Goal: Task Accomplishment & Management: Complete application form

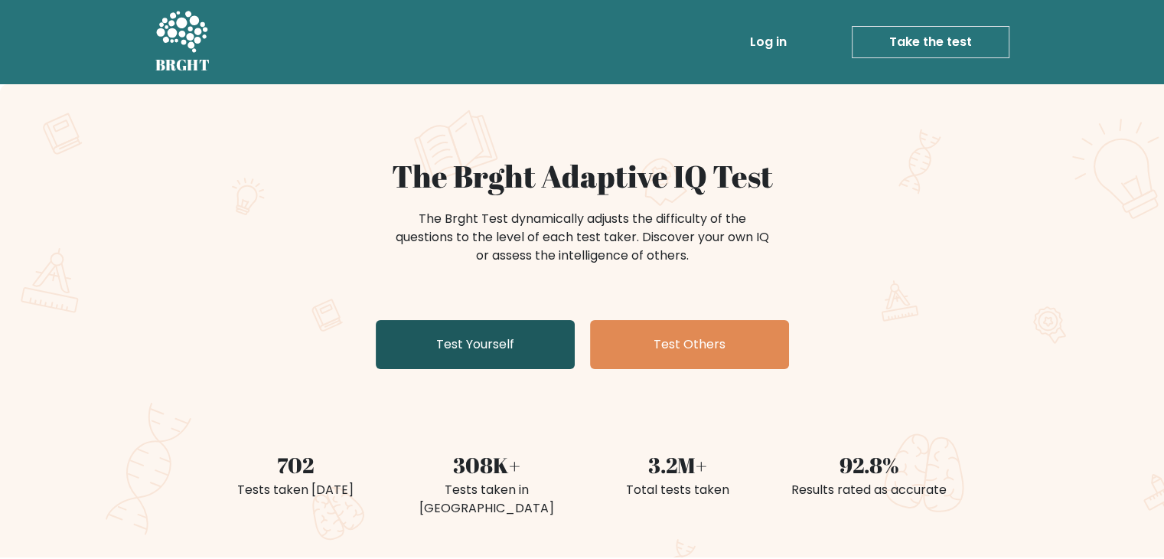
click at [497, 345] on link "Test Yourself" at bounding box center [475, 344] width 199 height 49
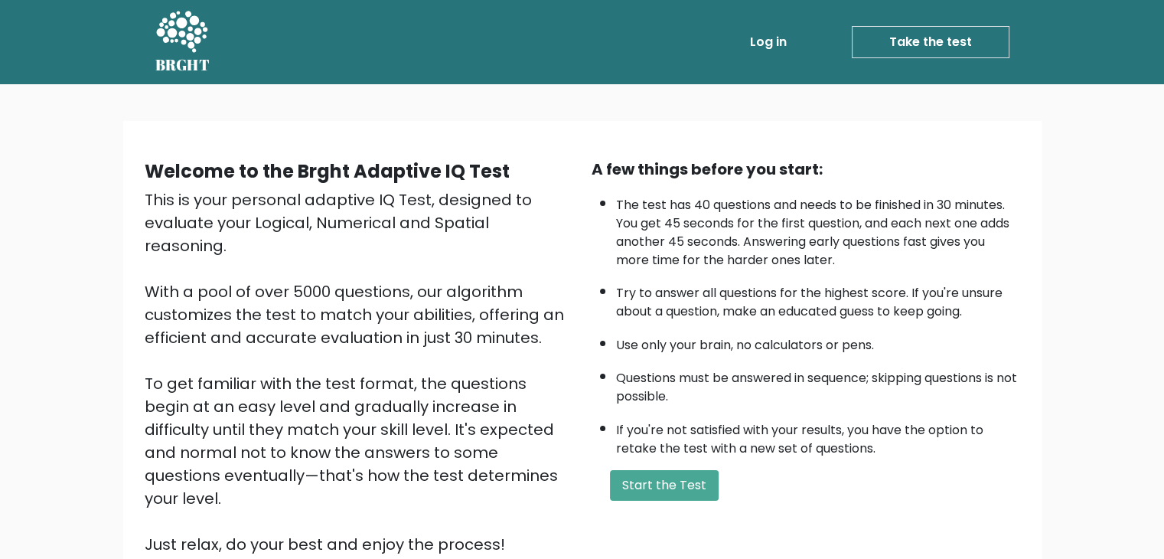
click at [398, 283] on div "This is your personal adaptive IQ Test, designed to evaluate your Logical, Nume…" at bounding box center [359, 371] width 429 height 367
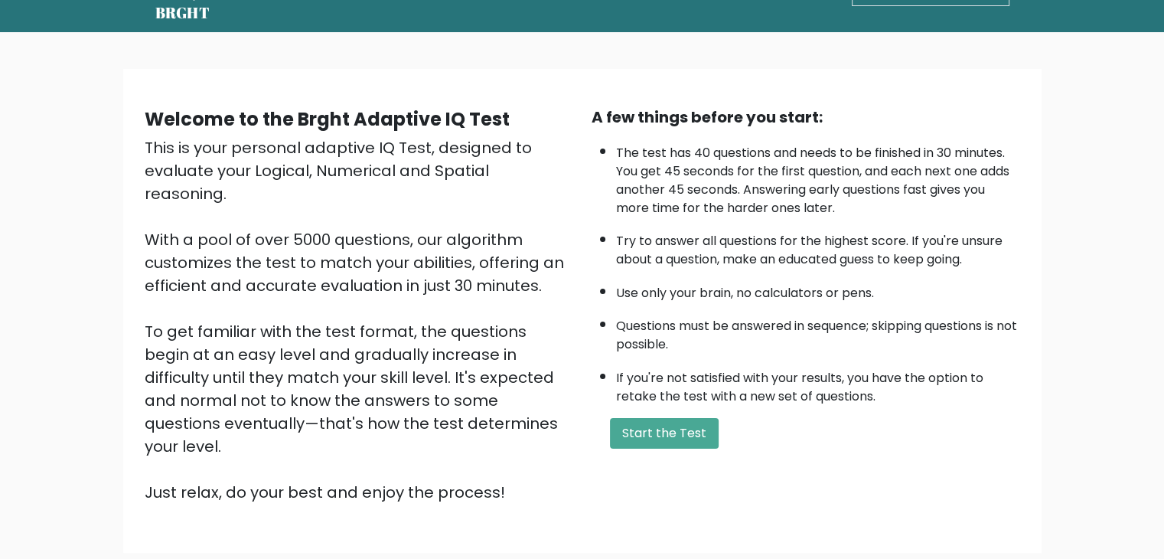
scroll to position [54, 0]
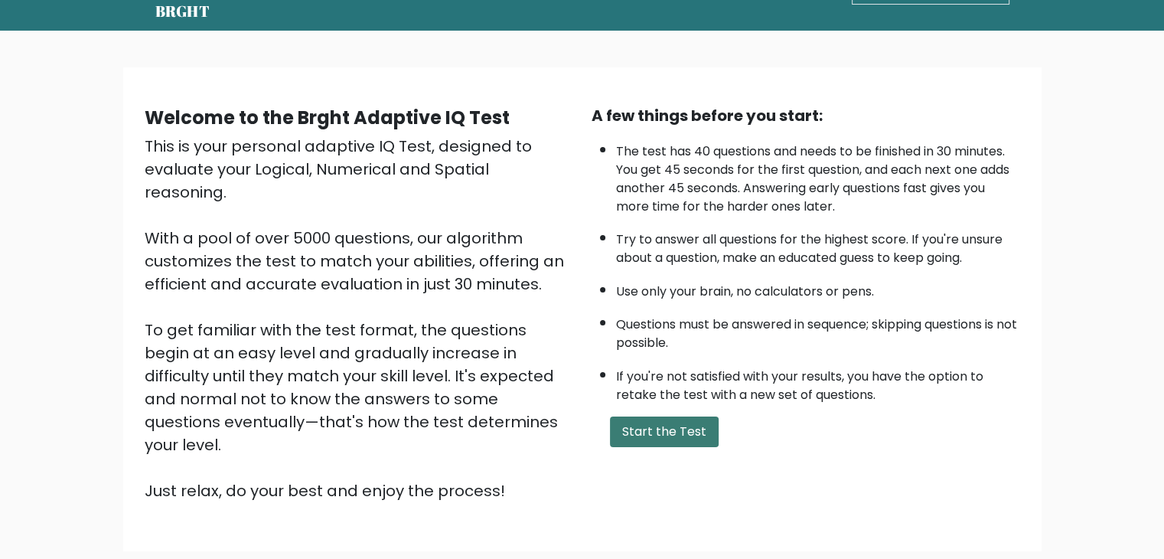
click at [690, 423] on button "Start the Test" at bounding box center [664, 431] width 109 height 31
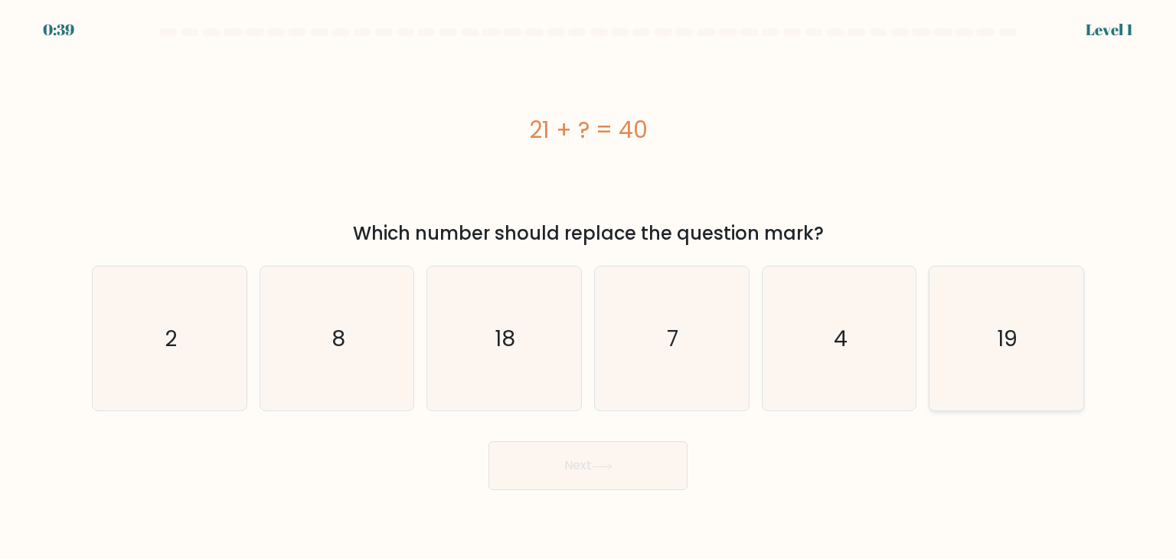
click at [1033, 344] on icon "19" at bounding box center [1006, 338] width 144 height 144
click at [589, 287] on input "f. 19" at bounding box center [588, 283] width 1 height 8
radio input "true"
click at [638, 472] on button "Next" at bounding box center [587, 465] width 199 height 49
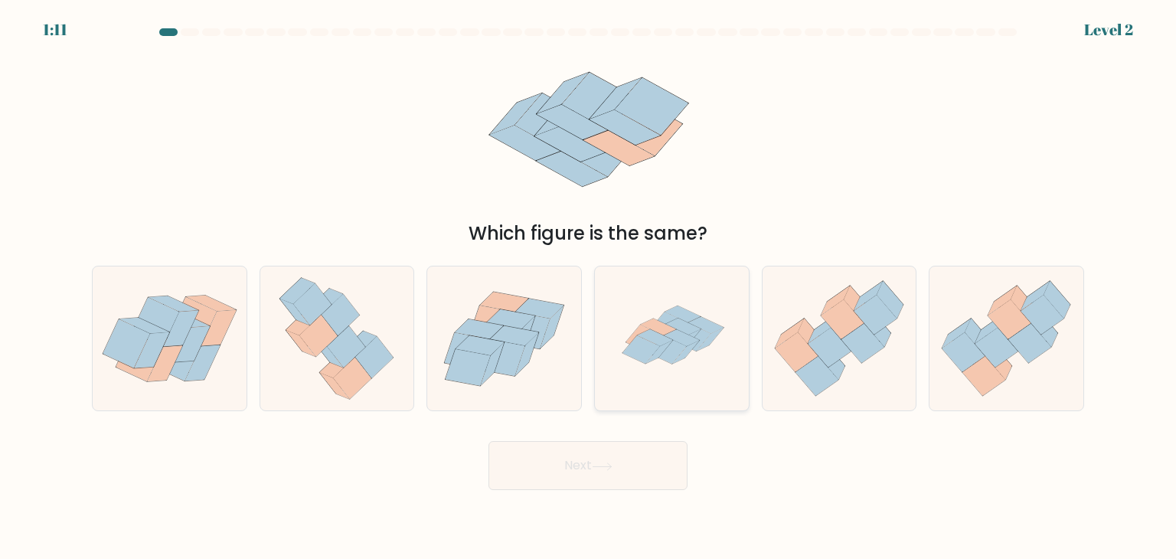
click at [642, 321] on icon at bounding box center [671, 338] width 144 height 144
click at [589, 287] on input "d." at bounding box center [588, 283] width 1 height 8
radio input "true"
click at [655, 454] on button "Next" at bounding box center [587, 465] width 199 height 49
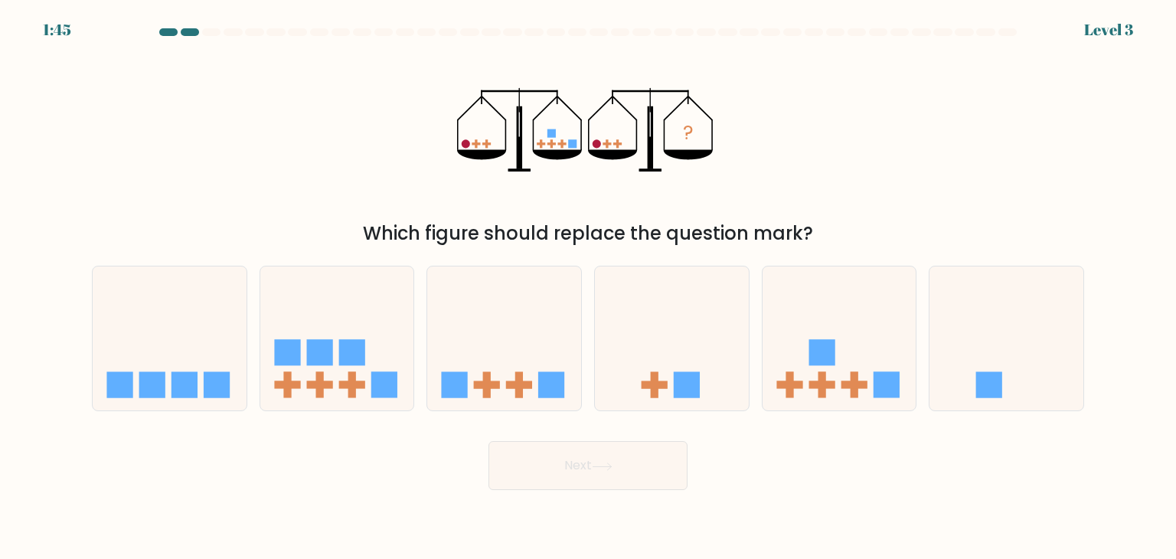
click at [752, 316] on div "d." at bounding box center [672, 338] width 168 height 145
click at [786, 321] on icon at bounding box center [839, 338] width 154 height 127
click at [589, 287] on input "e." at bounding box center [588, 283] width 1 height 8
radio input "true"
click at [634, 466] on button "Next" at bounding box center [587, 465] width 199 height 49
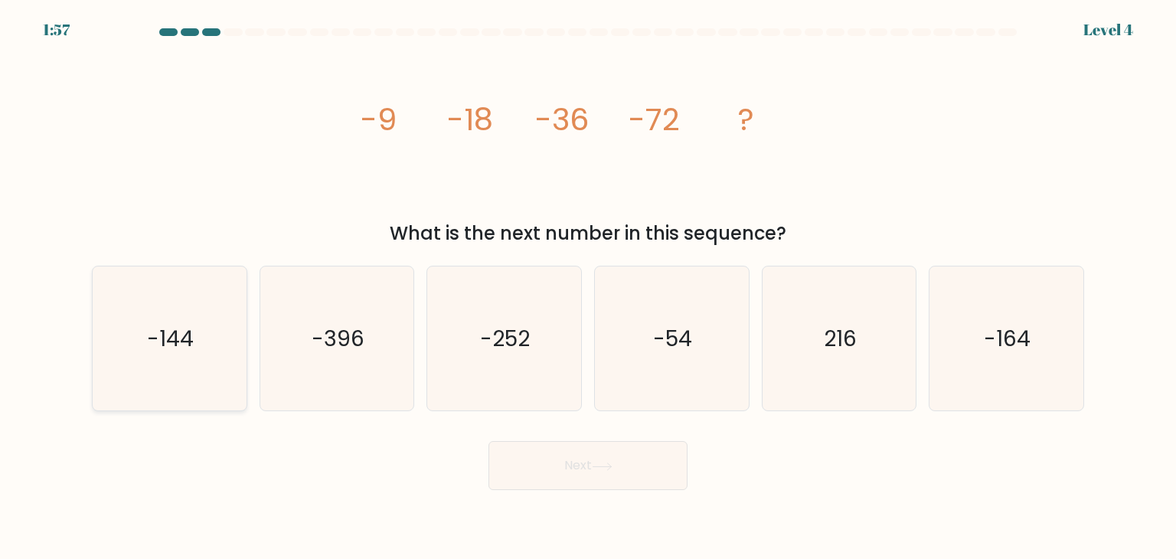
click at [223, 384] on icon "-144" at bounding box center [169, 338] width 144 height 144
click at [588, 287] on input "a. -144" at bounding box center [588, 283] width 1 height 8
radio input "true"
click at [625, 448] on button "Next" at bounding box center [587, 465] width 199 height 49
